Goal: Task Accomplishment & Management: Manage account settings

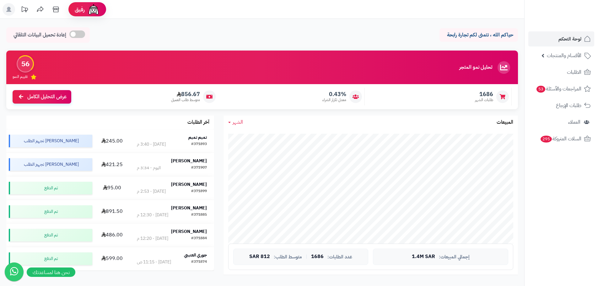
click at [577, 69] on span "الطلبات" at bounding box center [574, 72] width 14 height 9
